Goal: Task Accomplishment & Management: Complete application form

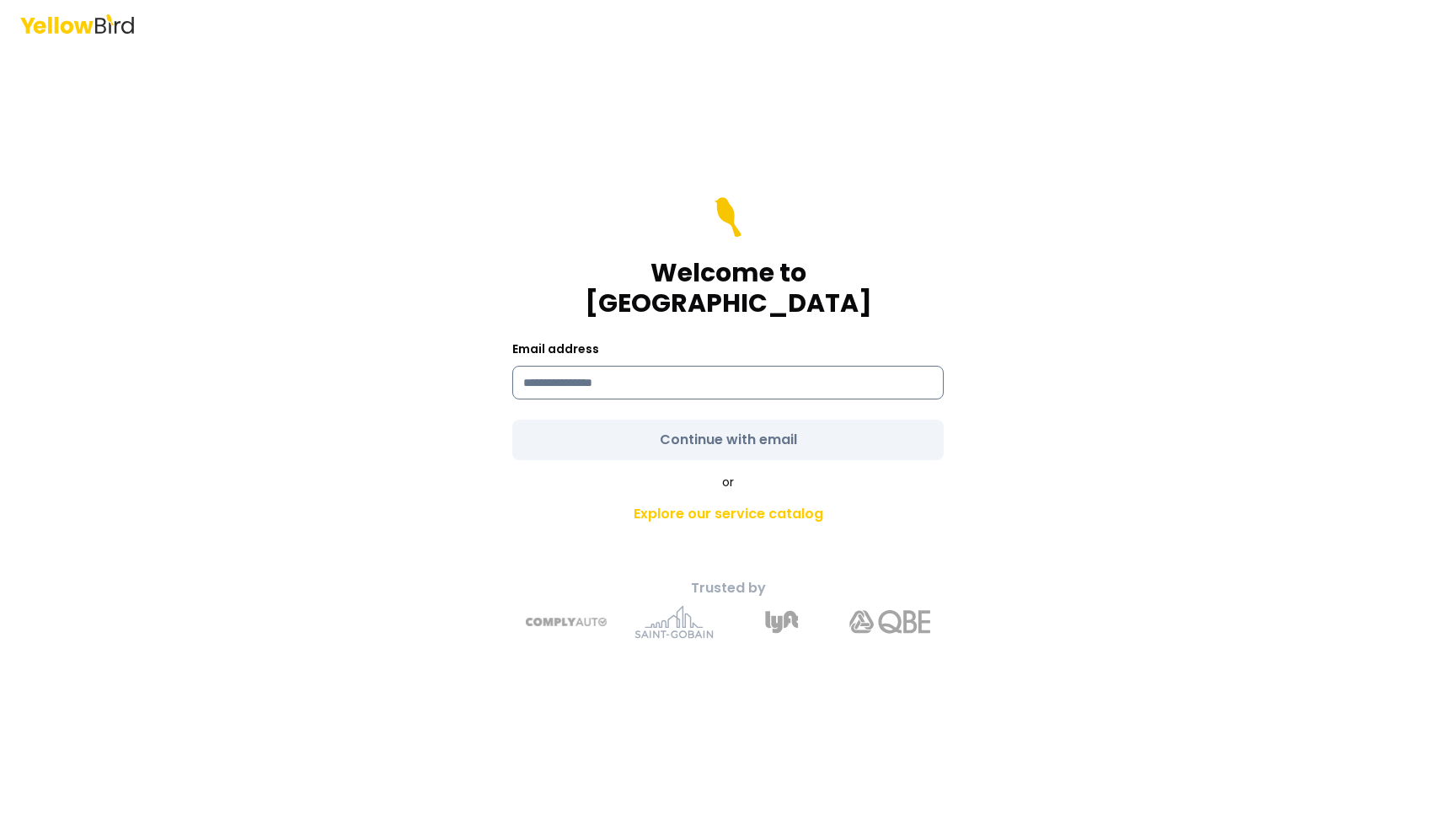
click at [637, 369] on input at bounding box center [728, 382] width 431 height 33
type input "**********"
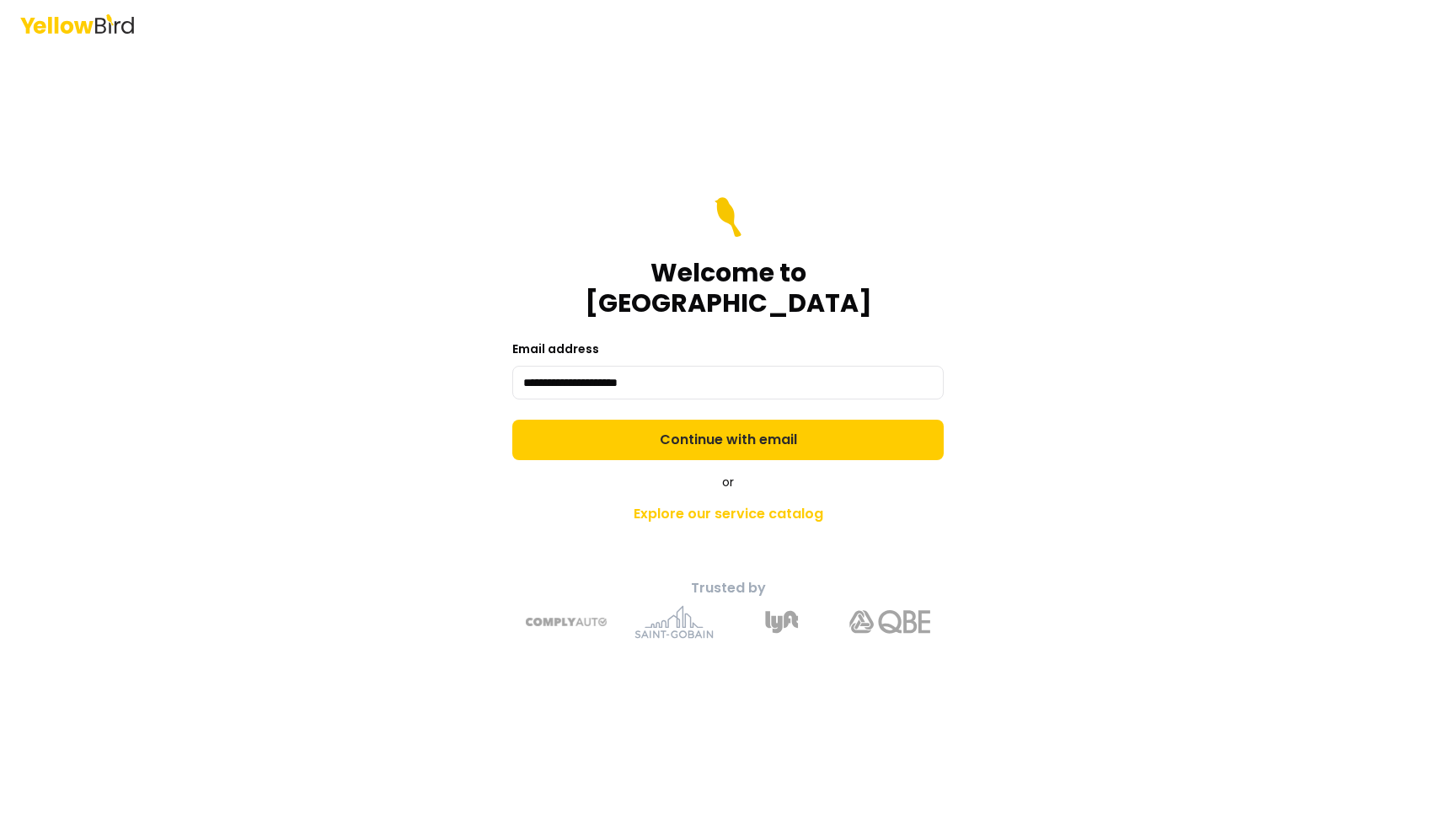
click at [710, 418] on form "**********" at bounding box center [728, 328] width 431 height 263
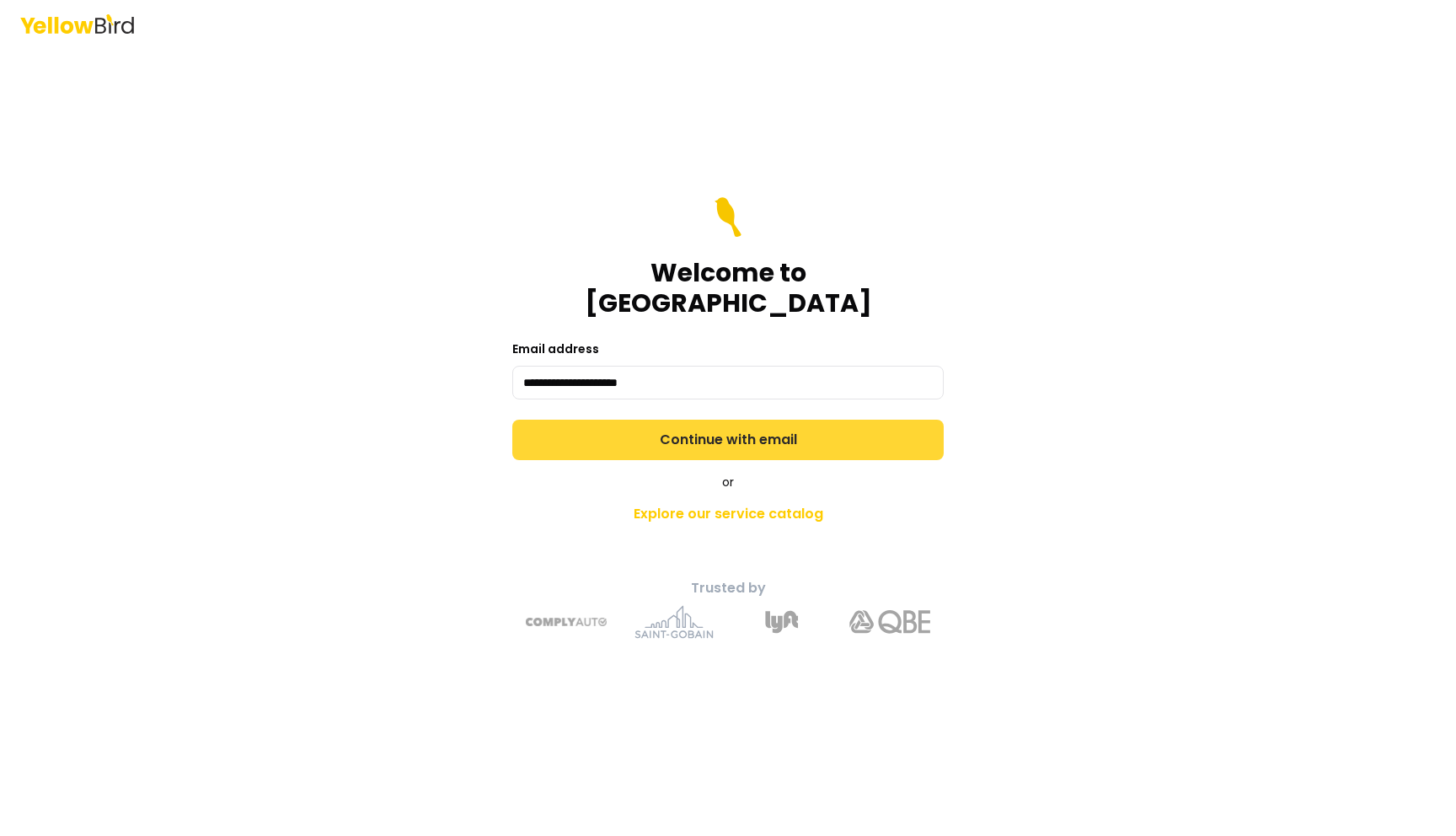
click at [710, 428] on button "Continue with email" at bounding box center [728, 440] width 431 height 40
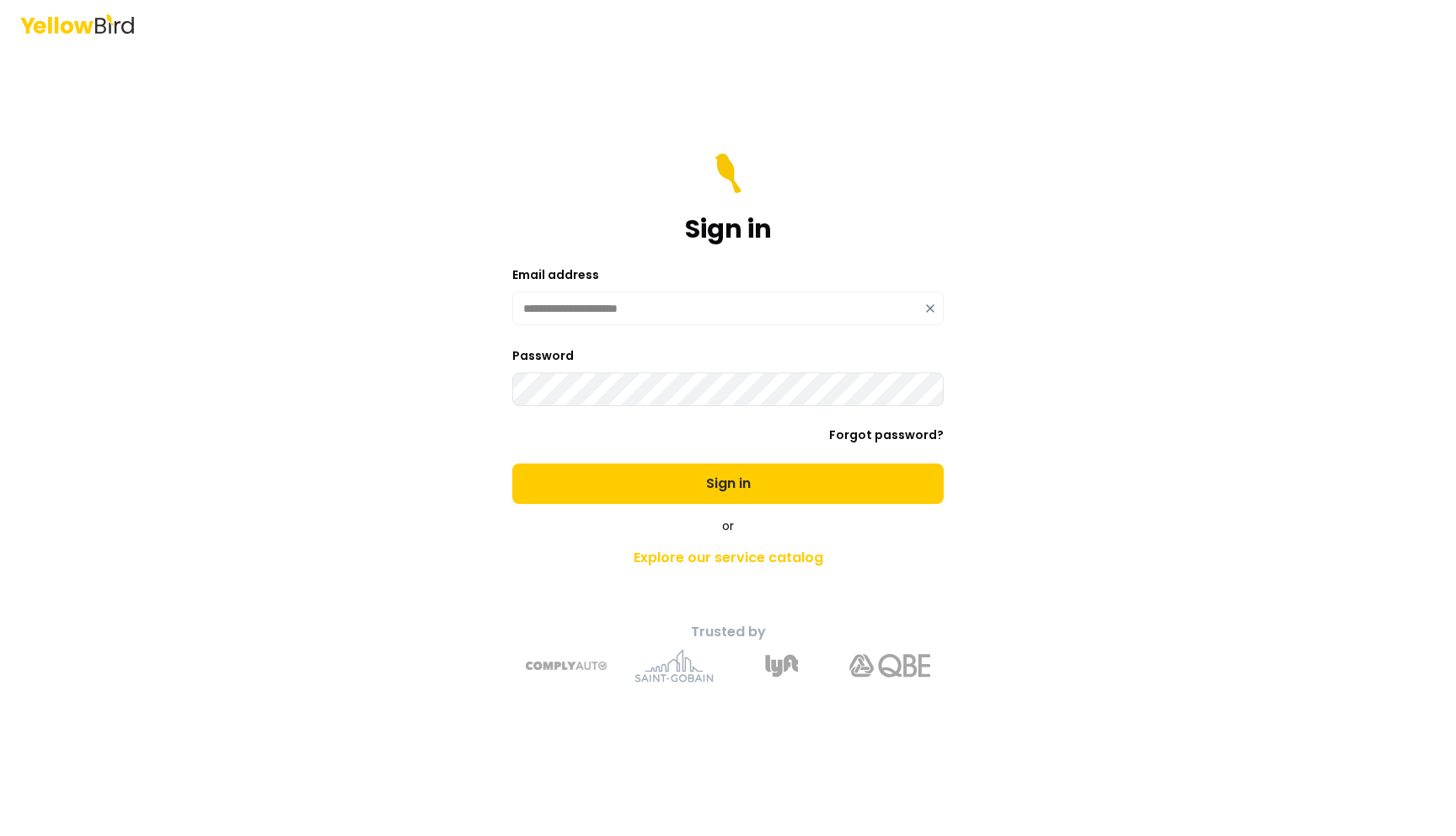
click at [512, 463] on button "Sign in" at bounding box center [728, 483] width 431 height 40
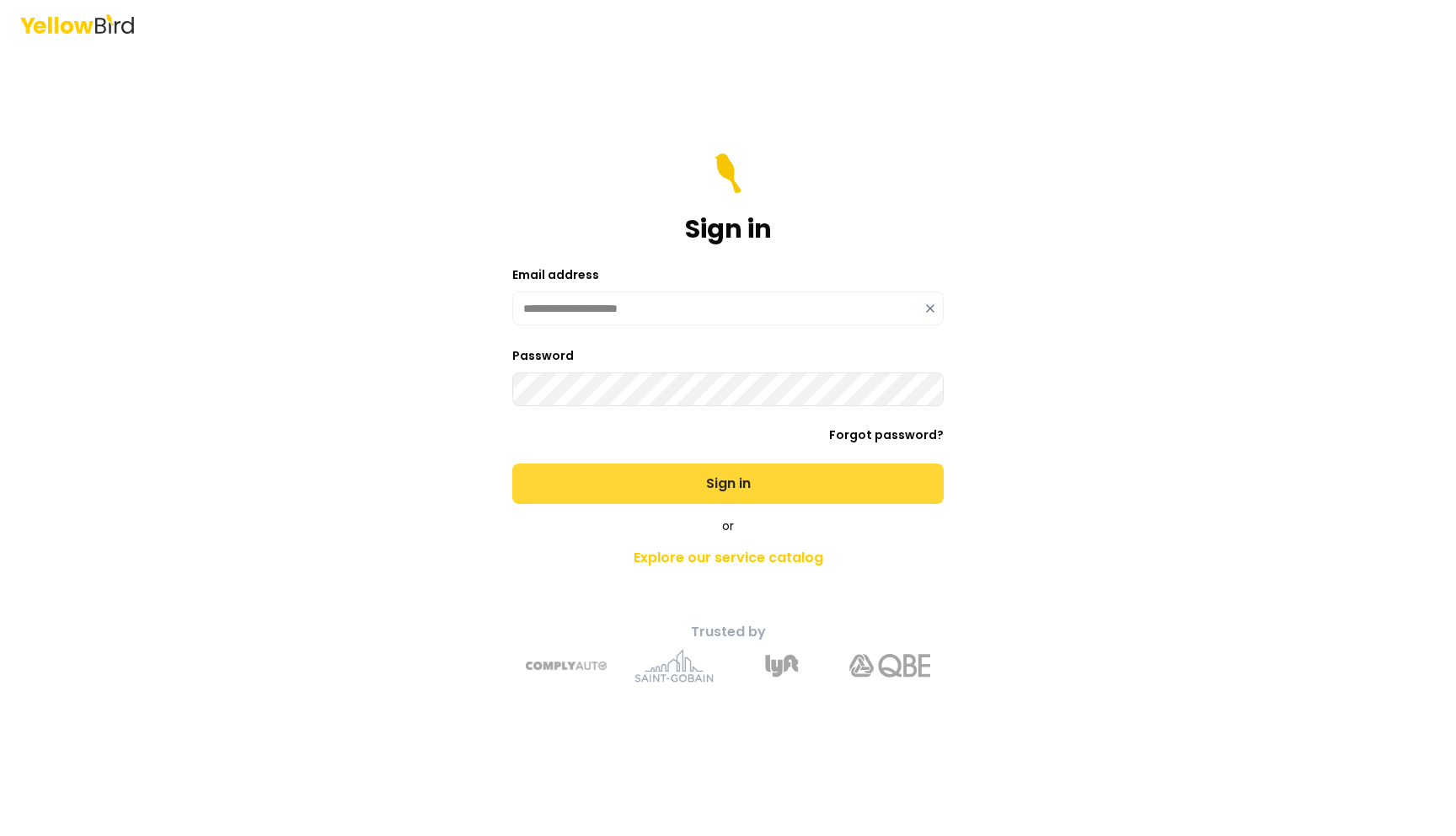
click at [672, 477] on button "Sign in" at bounding box center [728, 483] width 431 height 40
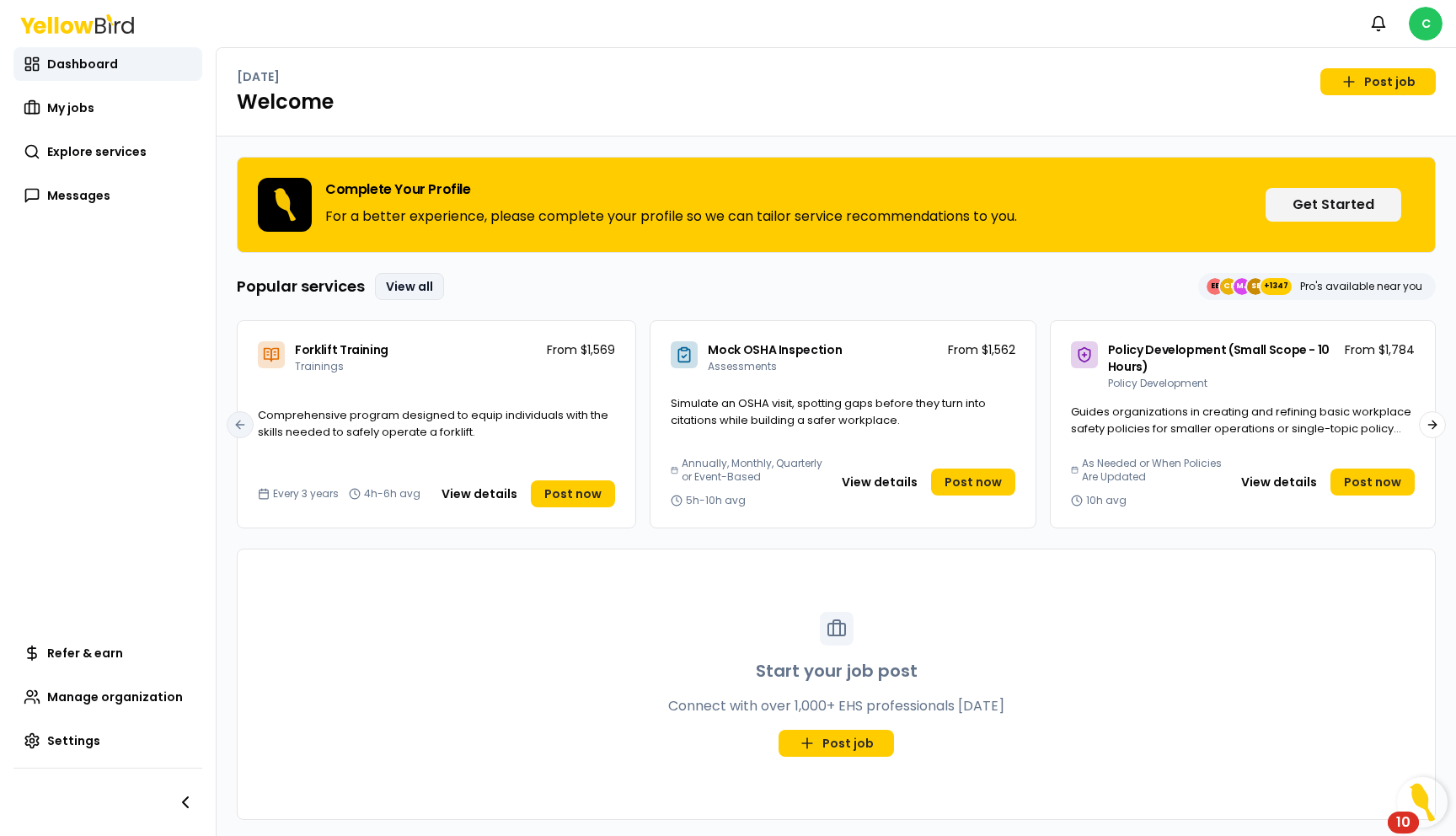
click at [428, 286] on link "View all" at bounding box center [409, 286] width 69 height 27
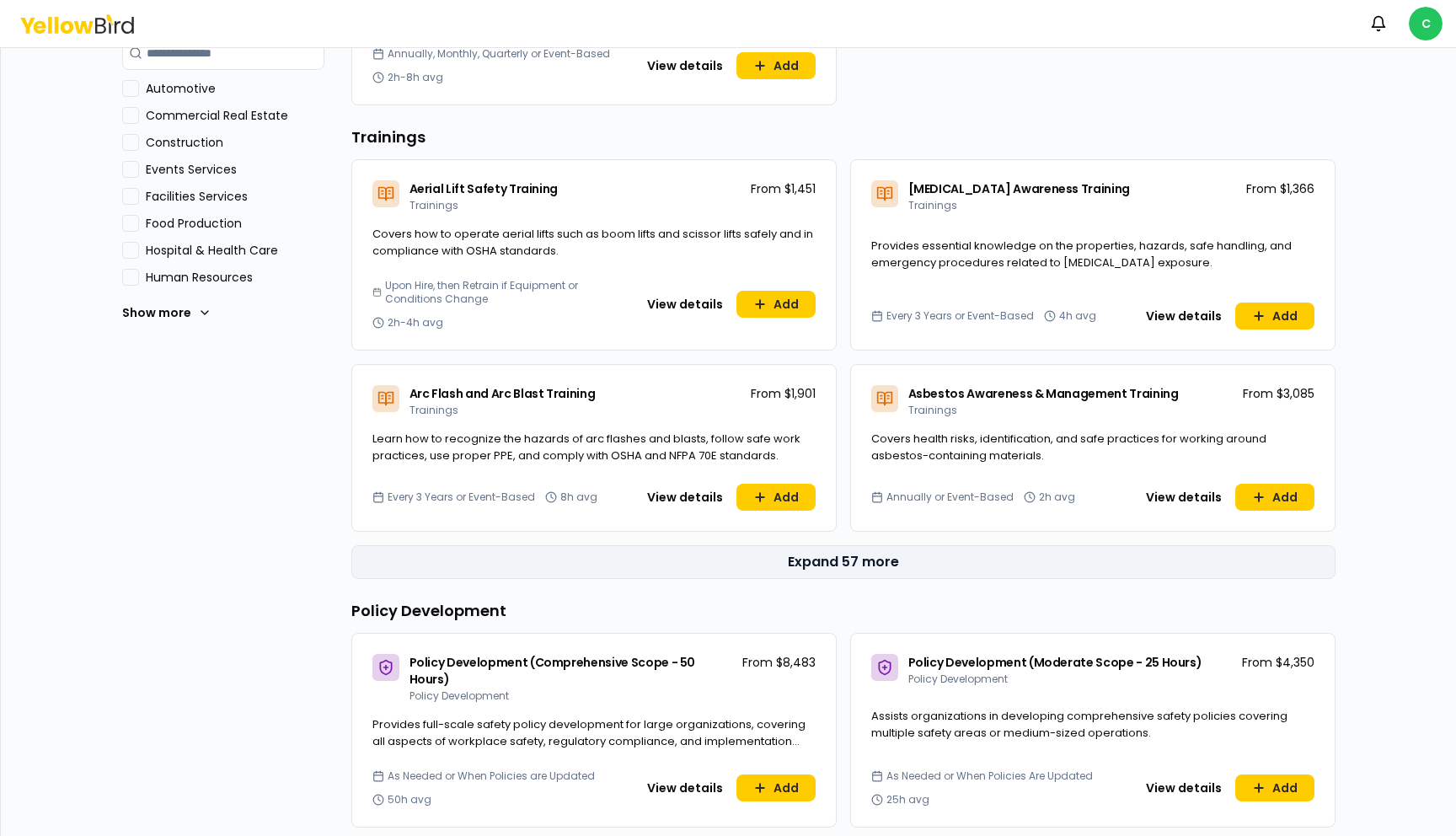
scroll to position [510, 0]
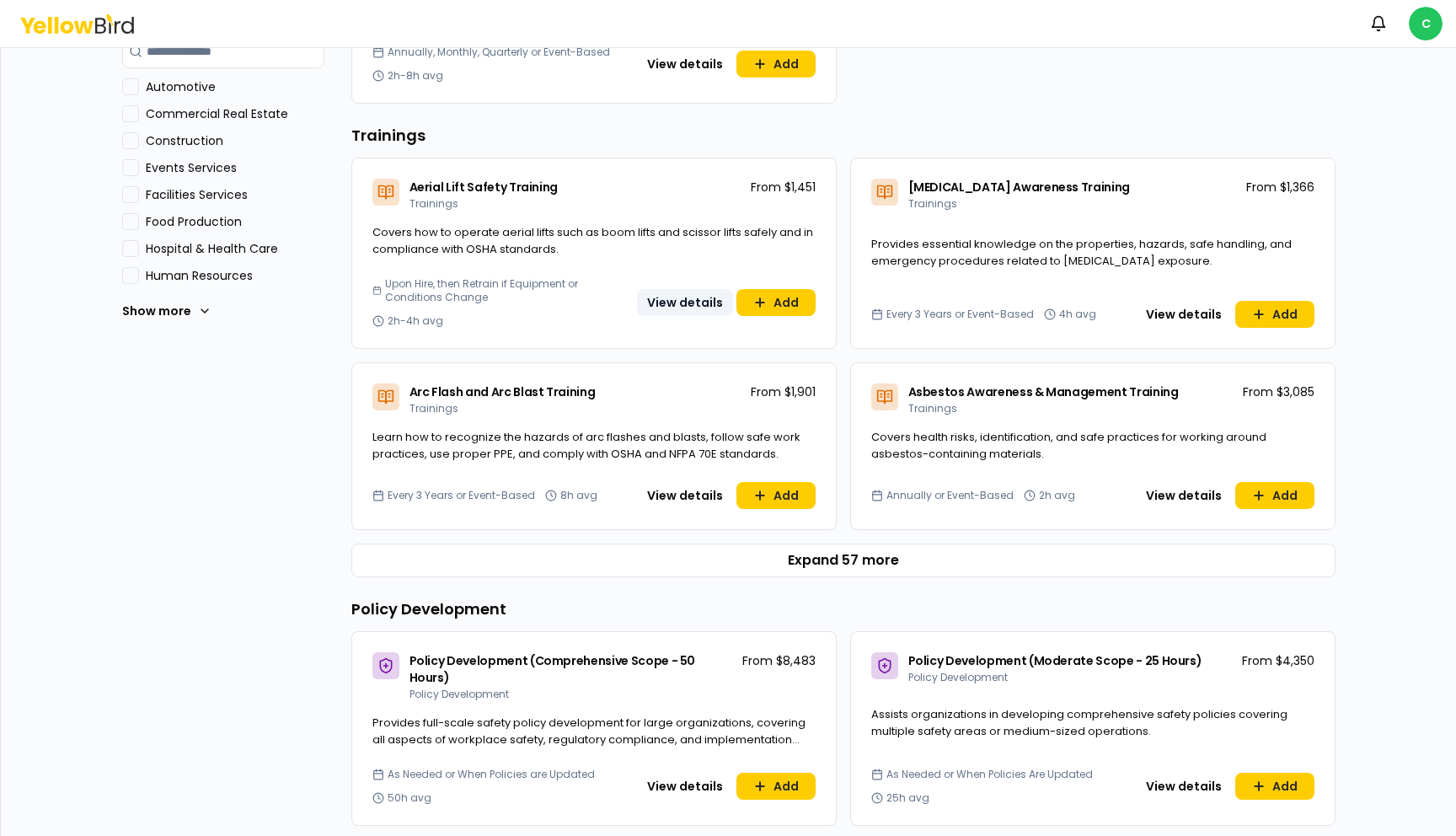
click at [701, 311] on button "View details" at bounding box center [685, 302] width 96 height 27
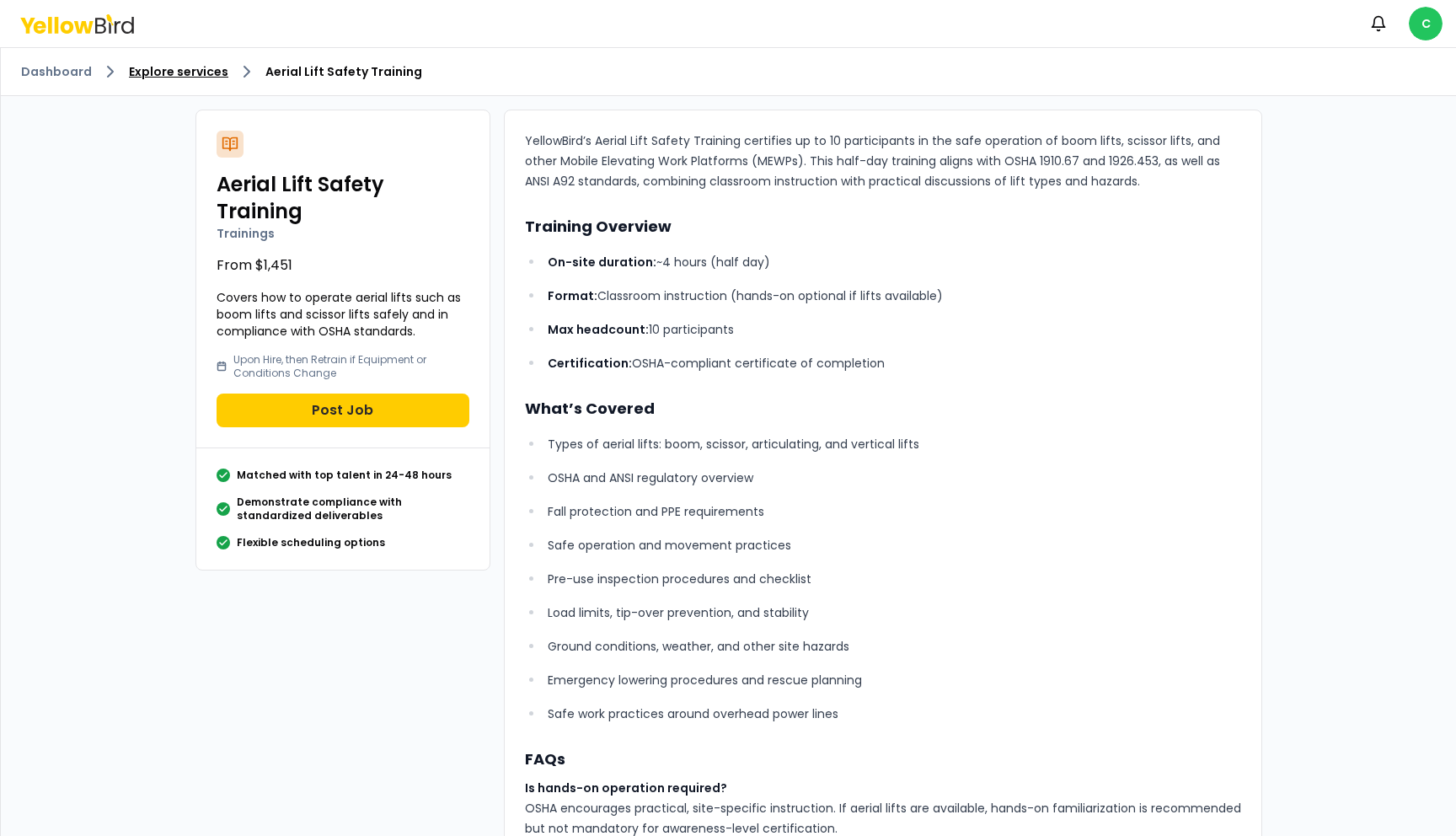
click at [198, 77] on link "Explore services" at bounding box center [178, 71] width 99 height 17
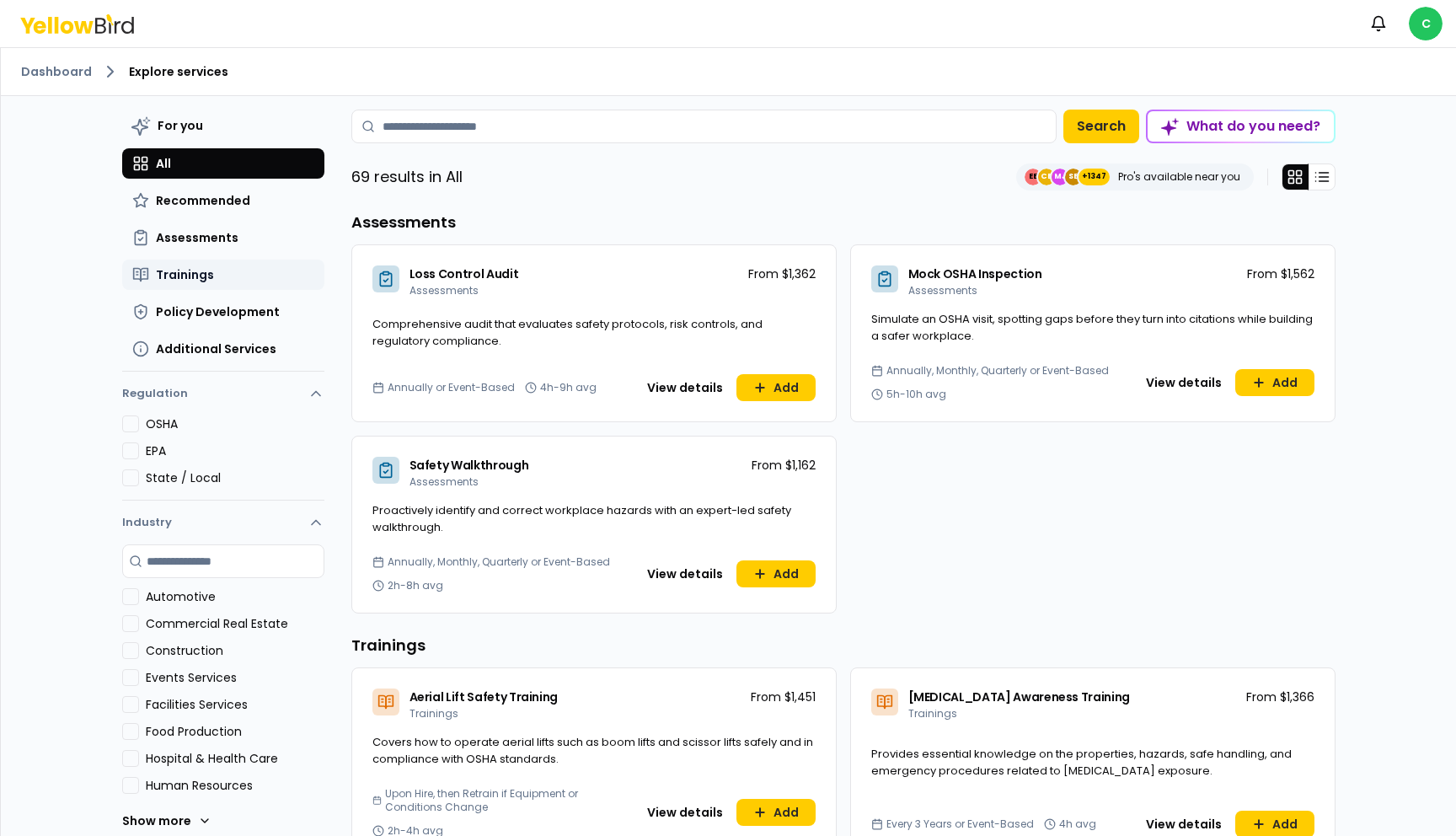
click at [212, 276] on button "Trainings" at bounding box center [224, 275] width 202 height 30
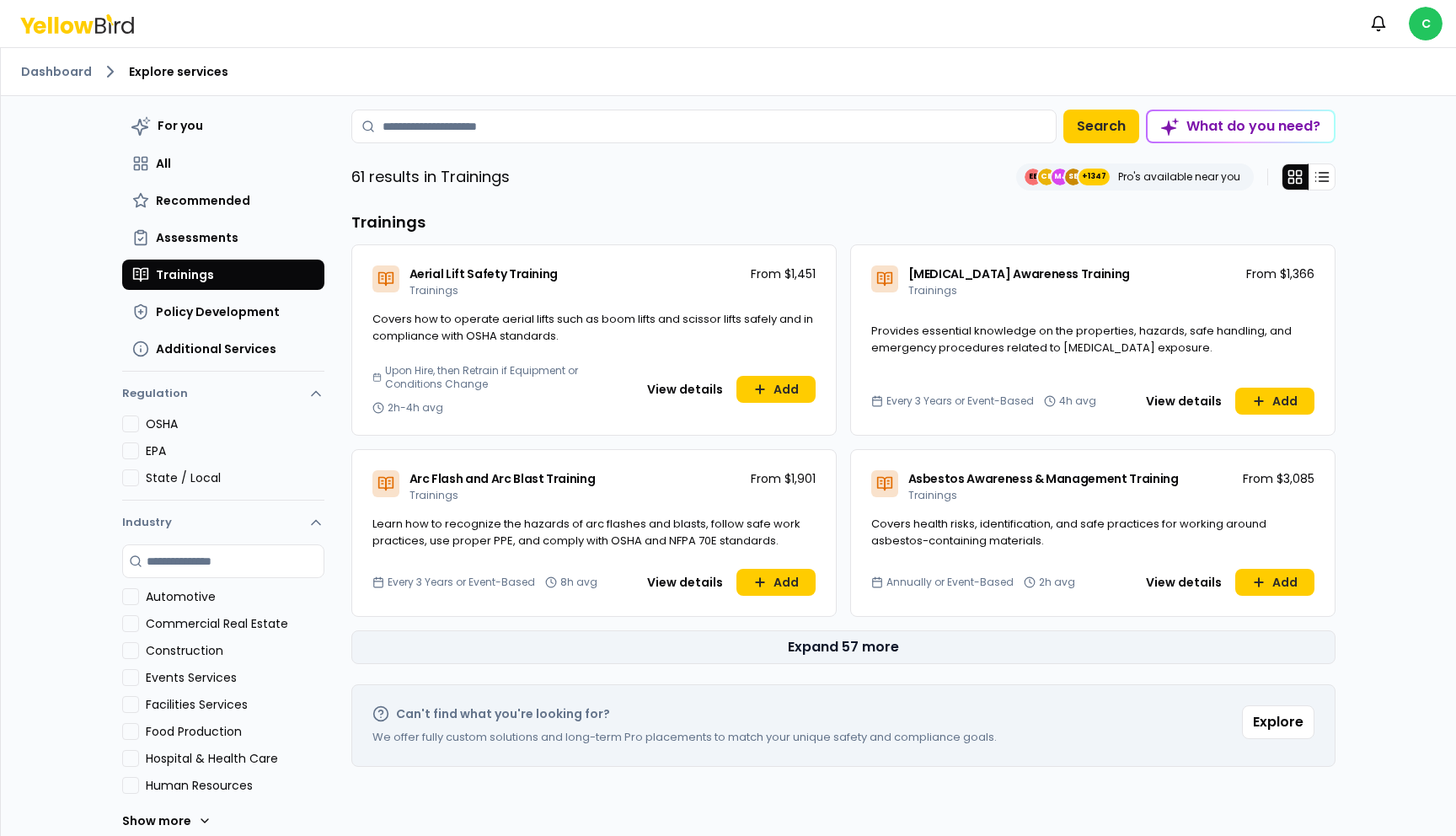
click at [829, 649] on button "Expand 57 more" at bounding box center [843, 647] width 984 height 33
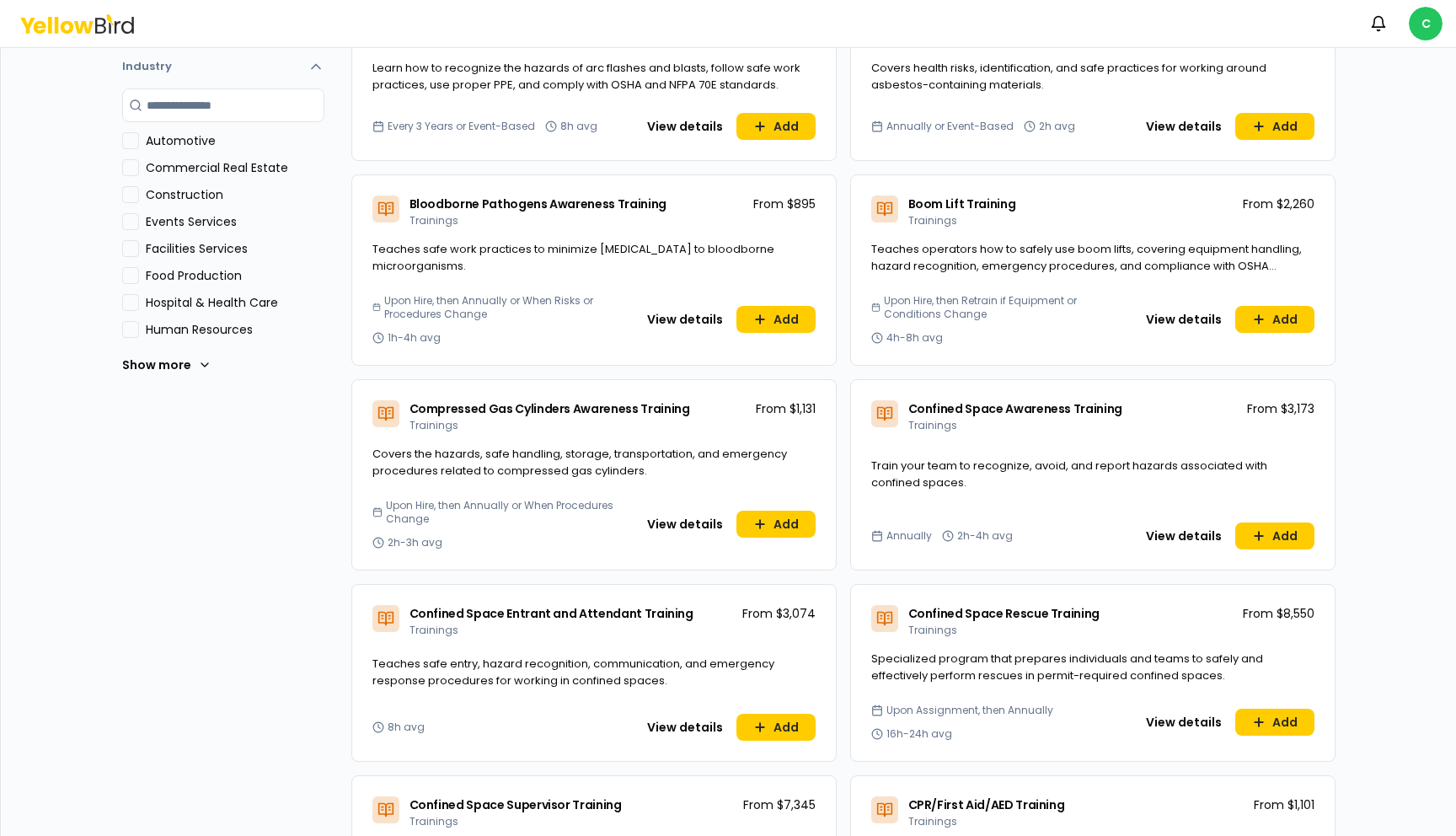
scroll to position [459, 0]
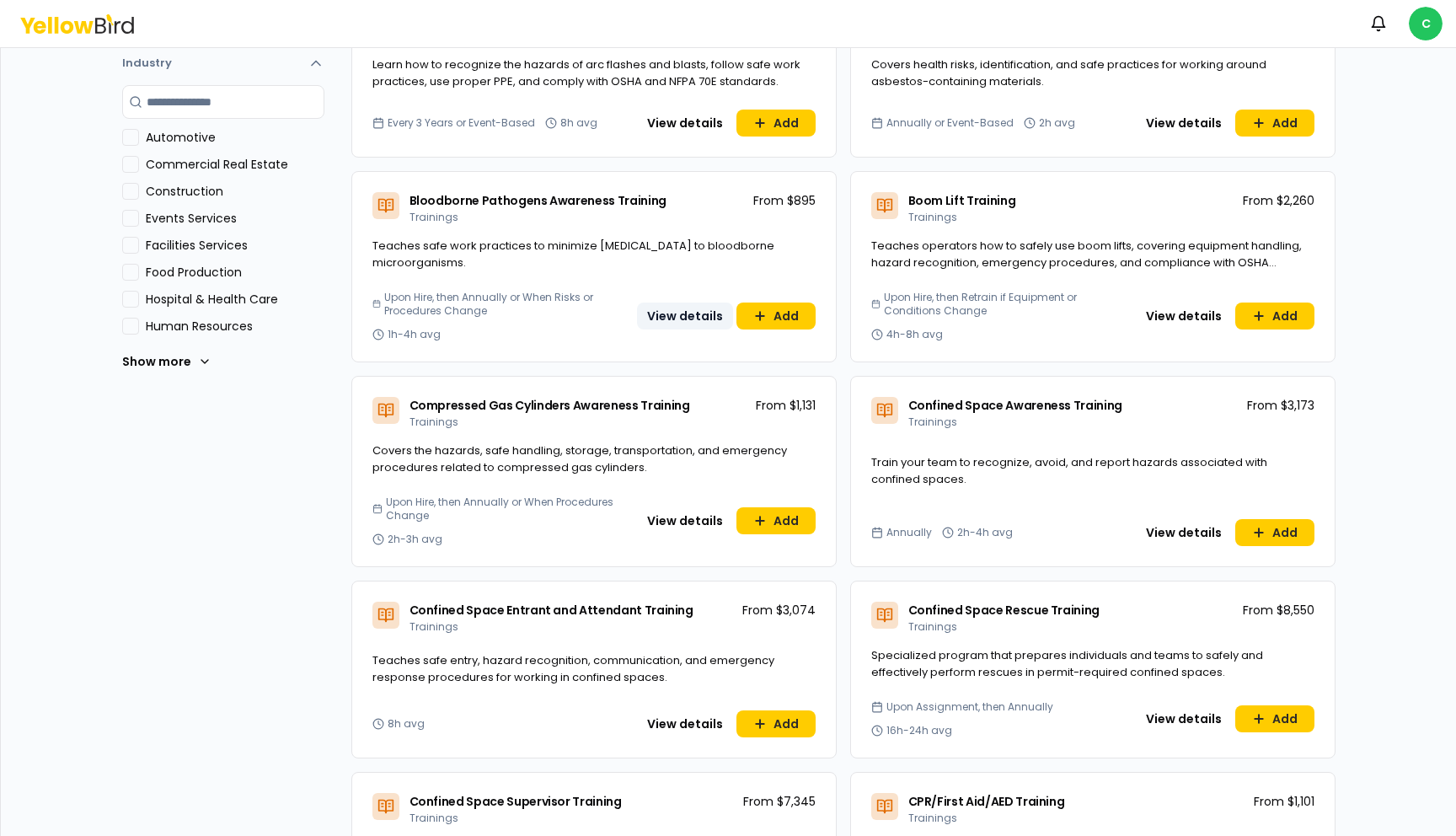
click at [685, 323] on button "View details" at bounding box center [685, 316] width 96 height 27
